Goal: Download file/media

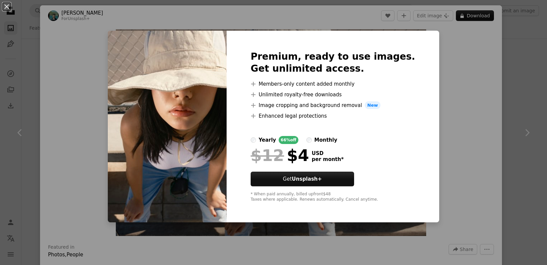
scroll to position [1613, 0]
click at [475, 63] on div "An X shape Premium, ready to use images. Get unlimited access. A plus sign Memb…" at bounding box center [273, 132] width 547 height 265
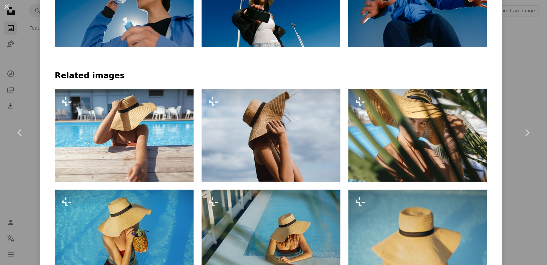
scroll to position [391, 0]
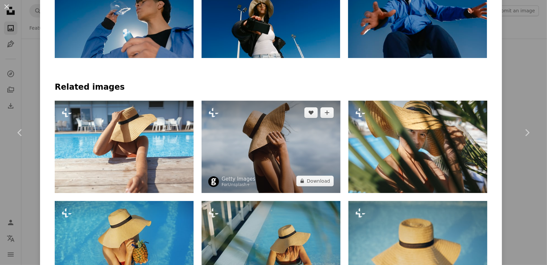
click at [280, 153] on img at bounding box center [270, 147] width 139 height 92
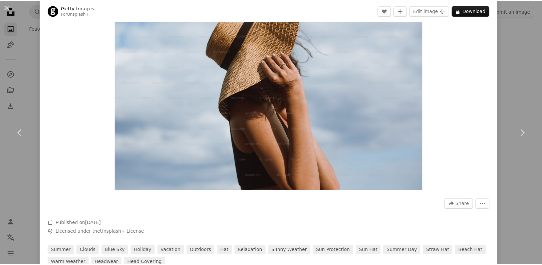
scroll to position [100, 0]
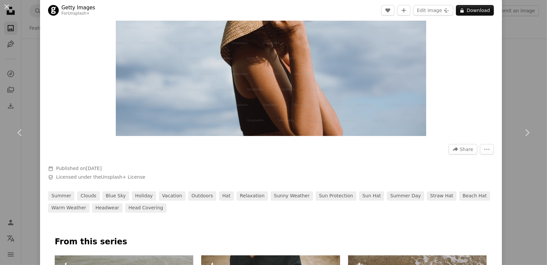
click at [6, 81] on div "An X shape Chevron left Chevron right Getty Images For Unsplash+ A heart A plus…" at bounding box center [273, 132] width 547 height 265
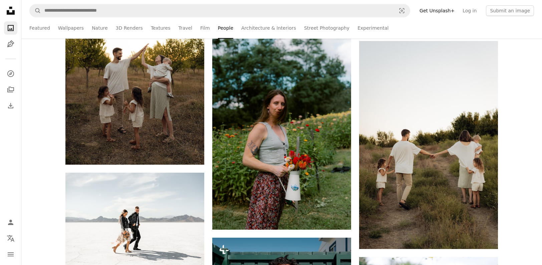
scroll to position [2453, 0]
